Goal: Check status: Verify the current state of an ongoing process or item

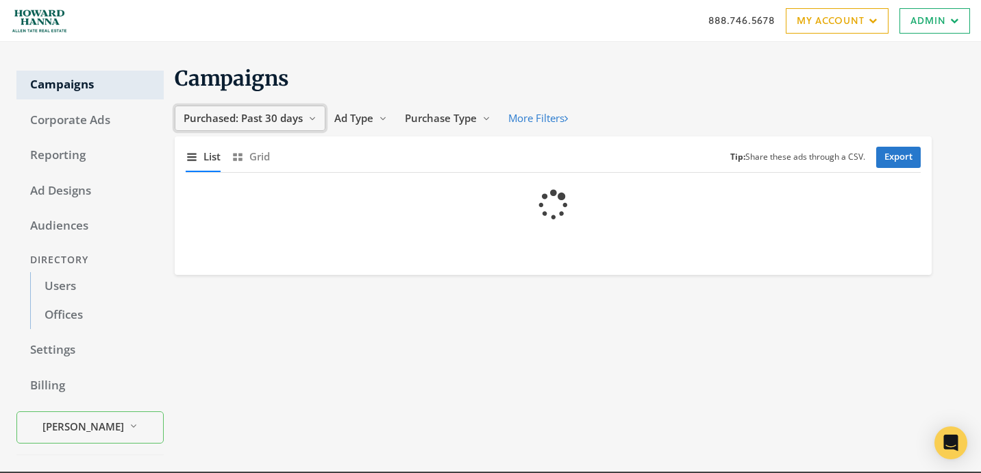
click at [303, 116] on button "Purchased: Past 30 days Reveal list of Purchased: Past 30 days" at bounding box center [250, 118] width 151 height 25
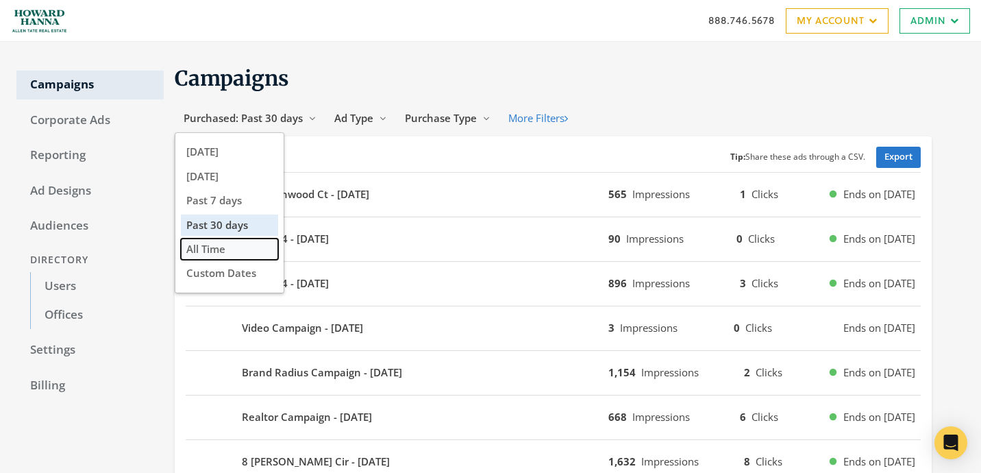
click at [216, 256] on span "All Time" at bounding box center [205, 249] width 39 height 14
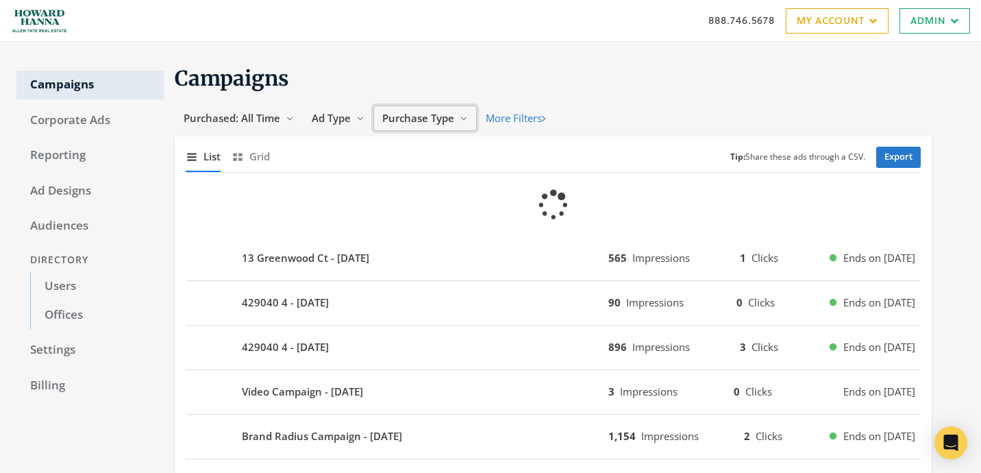
click at [467, 113] on button "Purchase Type Reveal list of Purchase Type" at bounding box center [425, 118] width 103 height 25
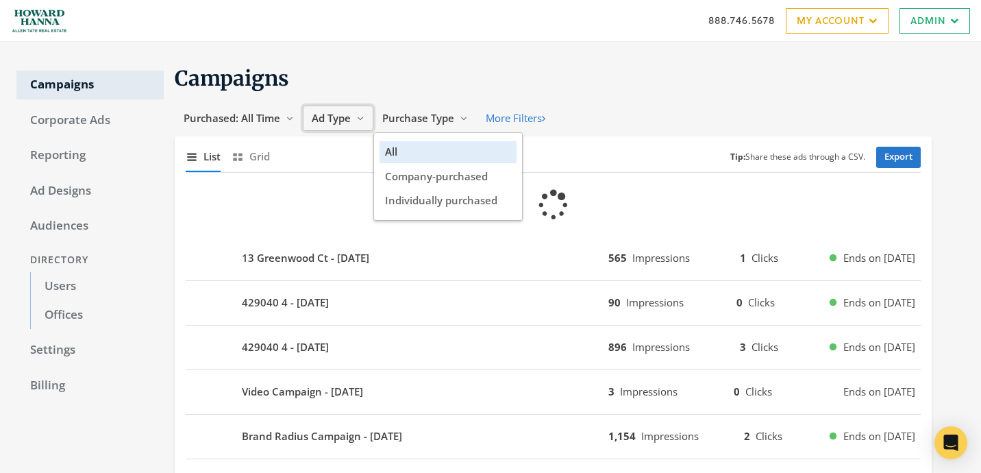
click at [343, 113] on span "Ad Type" at bounding box center [331, 118] width 39 height 14
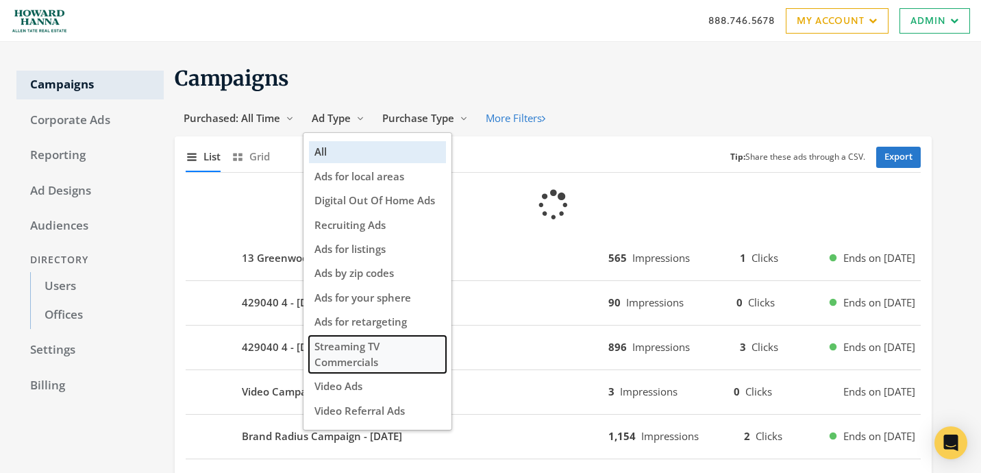
click at [369, 356] on span "Streaming TV Commercials" at bounding box center [347, 353] width 65 height 29
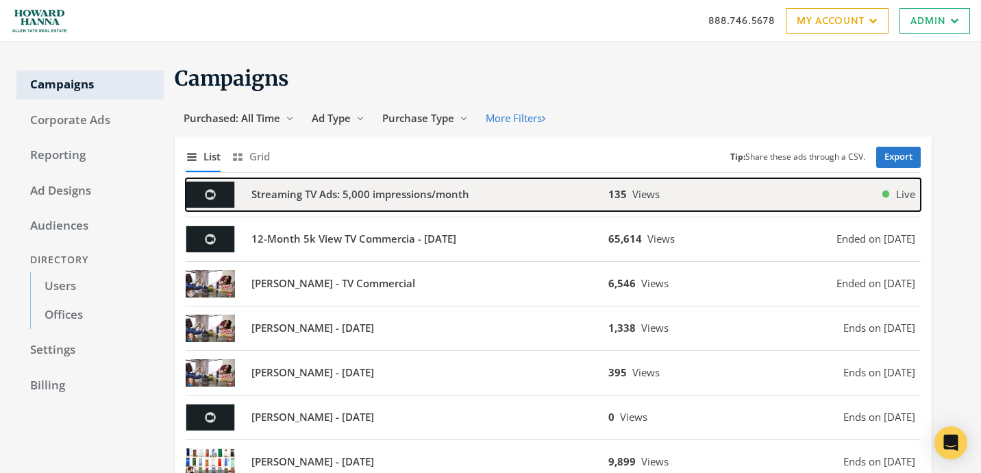
click at [407, 189] on b "Streaming TV Ads: 5,000 impressions/month" at bounding box center [361, 194] width 218 height 16
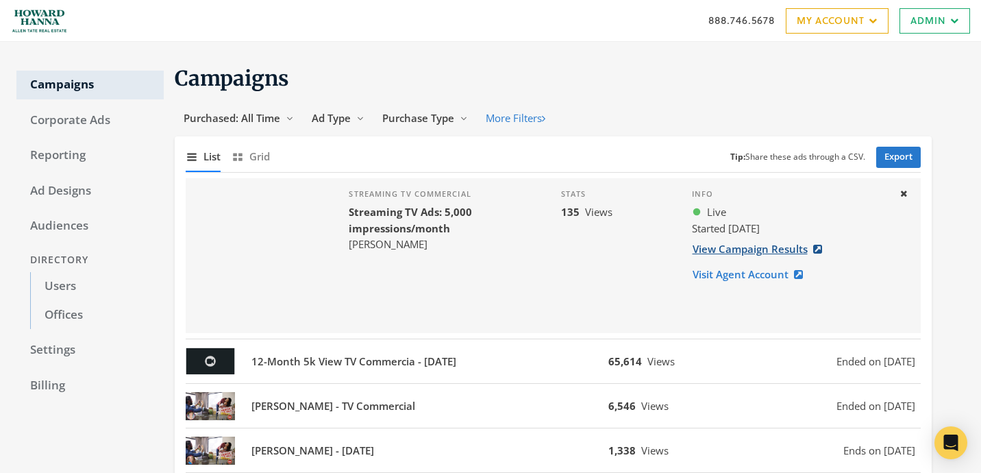
click at [718, 252] on link "View Campaign Results" at bounding box center [761, 248] width 139 height 25
click at [938, 19] on link "Admin" at bounding box center [935, 20] width 71 height 25
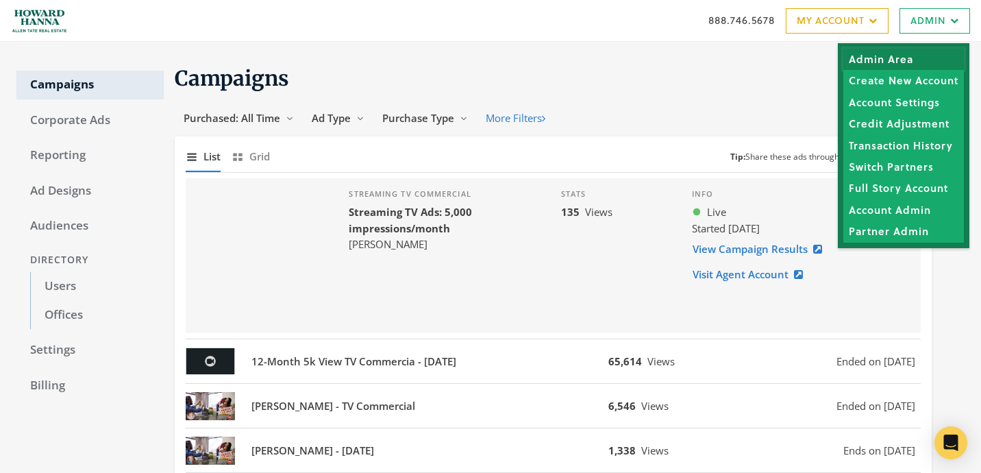
click at [877, 53] on link "Admin Area" at bounding box center [904, 59] width 121 height 21
